Goal: Find contact information: Find contact information

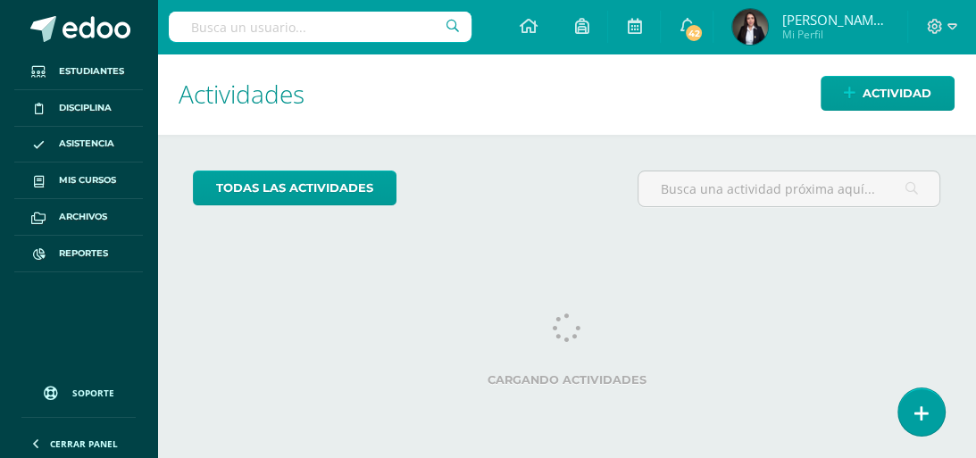
click at [343, 3] on div at bounding box center [320, 27] width 303 height 54
click at [334, 21] on input "text" at bounding box center [320, 27] width 303 height 30
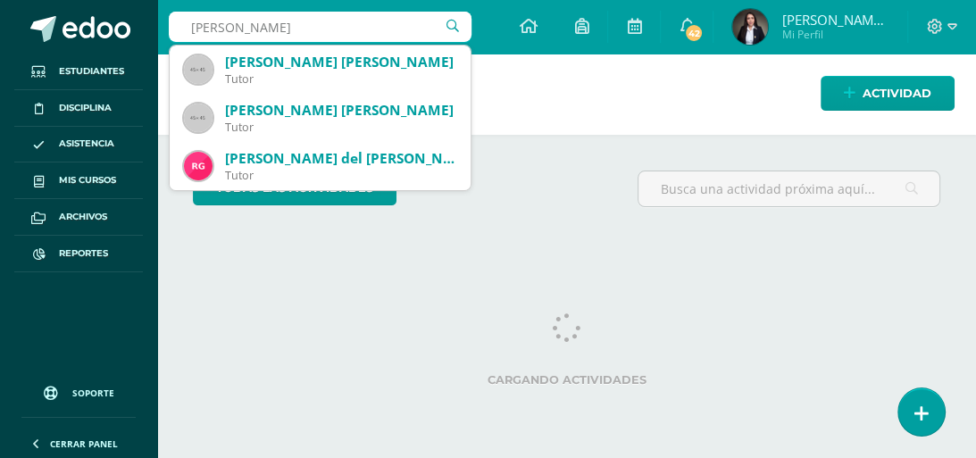
type input "zoe Sarceño"
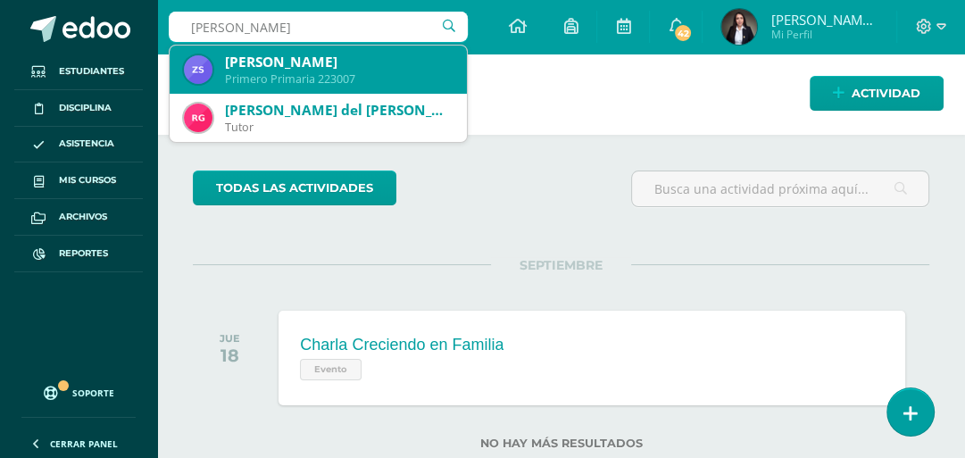
click at [319, 56] on div "[PERSON_NAME]" at bounding box center [339, 62] width 228 height 19
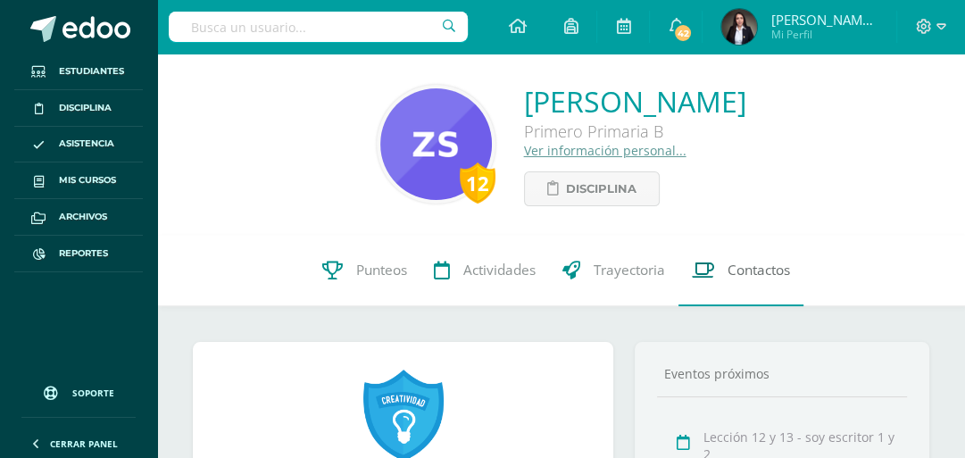
click at [781, 279] on span "Contactos" at bounding box center [759, 270] width 63 height 19
